Goal: Find specific page/section: Find specific page/section

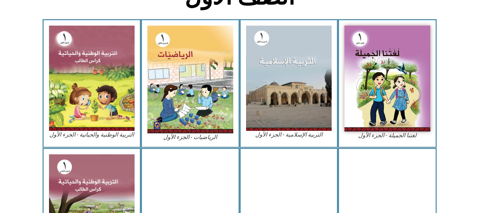
scroll to position [187, 0]
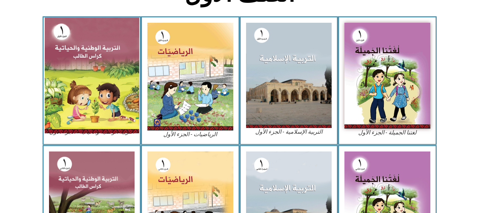
click at [82, 81] on img at bounding box center [91, 74] width 95 height 115
click at [10, 72] on section "لغتنا الجميلة - الجزء الأول​ التربية الإسلامية - الجزء الأول الرياضيات - الجزء …" at bounding box center [239, 80] width 479 height 128
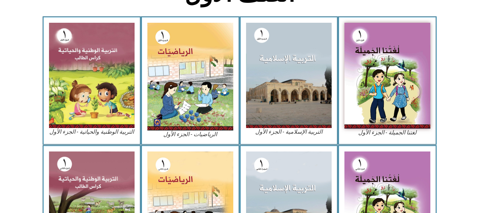
click at [90, 135] on figcaption "التربية الوطنية والحياتية - الجزء الأول​" at bounding box center [92, 132] width 86 height 8
click at [108, 133] on figcaption "التربية الوطنية والحياتية - الجزء الأول​" at bounding box center [92, 132] width 86 height 8
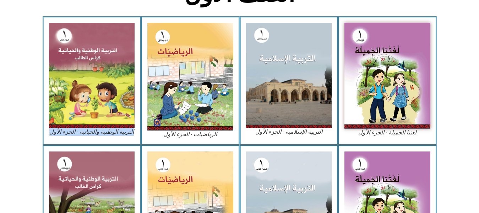
click at [108, 133] on figcaption "التربية الوطنية والحياتية - الجزء الأول​" at bounding box center [92, 132] width 86 height 8
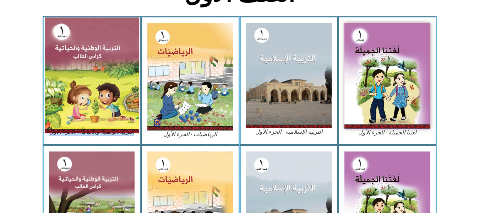
click at [96, 77] on img at bounding box center [91, 74] width 95 height 115
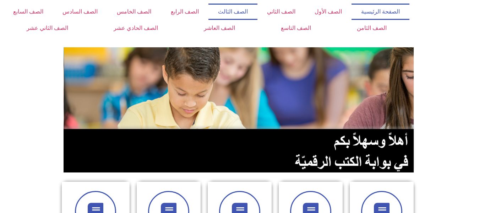
click at [228, 9] on link "الصف الثالث" at bounding box center [233, 12] width 49 height 16
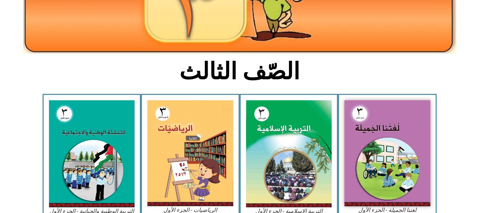
scroll to position [122, 0]
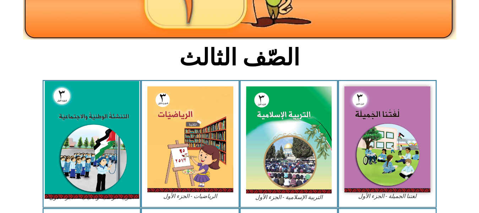
click at [89, 112] on img at bounding box center [91, 140] width 95 height 118
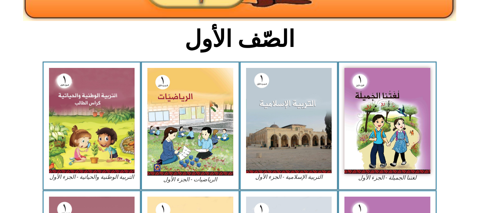
scroll to position [143, 0]
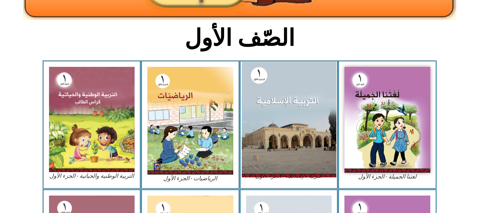
click at [309, 126] on img at bounding box center [289, 118] width 95 height 115
click at [274, 115] on img at bounding box center [289, 118] width 95 height 115
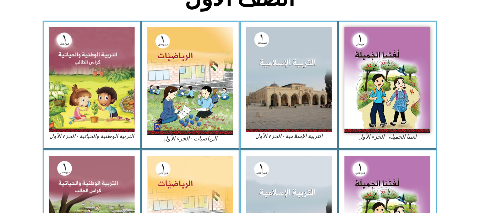
scroll to position [247, 0]
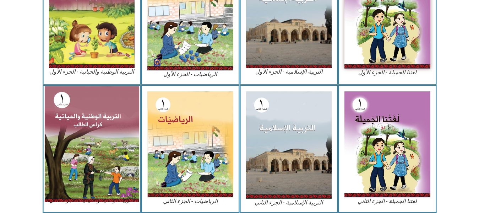
click at [73, 157] on img at bounding box center [91, 143] width 95 height 115
click at [81, 144] on img at bounding box center [91, 143] width 95 height 115
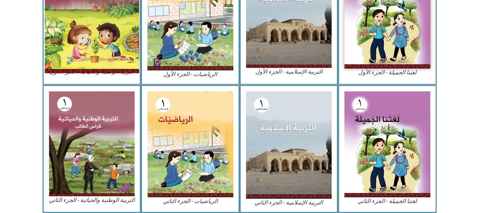
click at [92, 45] on img at bounding box center [91, 14] width 95 height 115
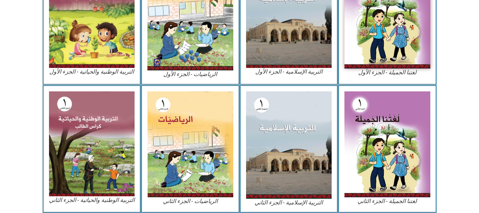
click at [28, 19] on section "لغتنا الجميلة - الجزء الأول​ التربية [DEMOGRAPHIC_DATA] - الجزء الأول الرياضيات…" at bounding box center [239, 20] width 479 height 128
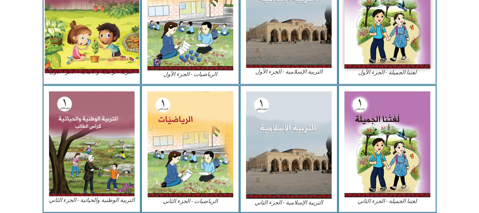
click at [96, 29] on img at bounding box center [91, 14] width 95 height 115
click at [80, 43] on img at bounding box center [91, 14] width 95 height 115
